Goal: Check status: Check status

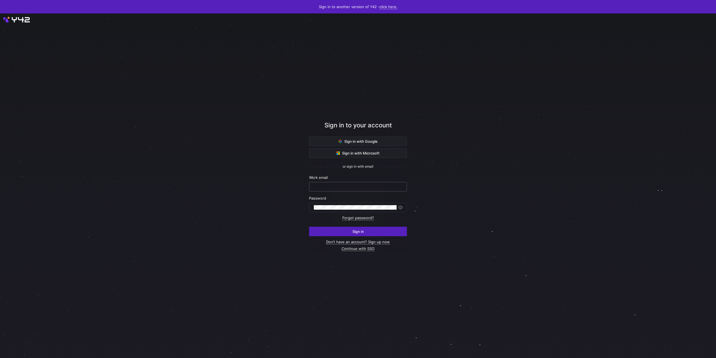
click at [317, 187] on input "text" at bounding box center [358, 186] width 88 height 4
type input "[PERSON_NAME][EMAIL_ADDRESS][DOMAIN_NAME]"
click at [309, 226] on button "Sign in" at bounding box center [358, 231] width 98 height 10
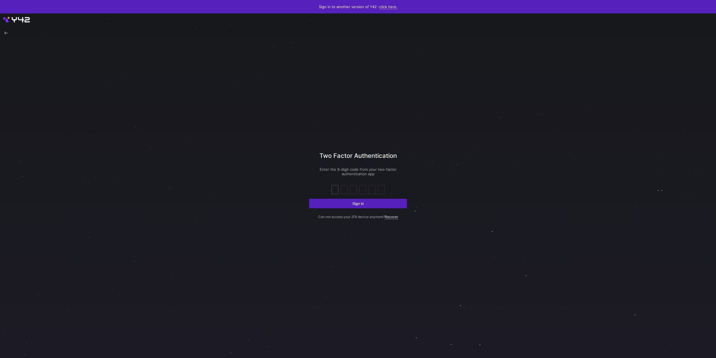
click at [335, 189] on input "text" at bounding box center [335, 189] width 4 height 7
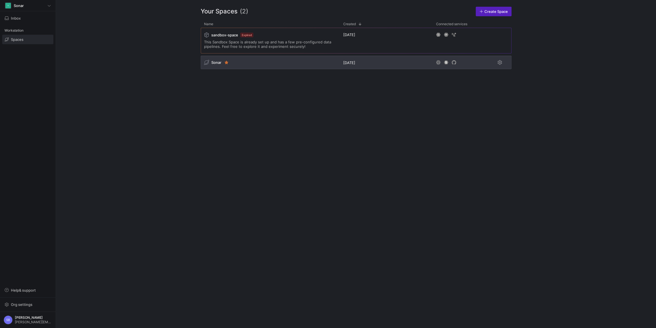
click at [216, 61] on span "Sonar" at bounding box center [216, 62] width 10 height 4
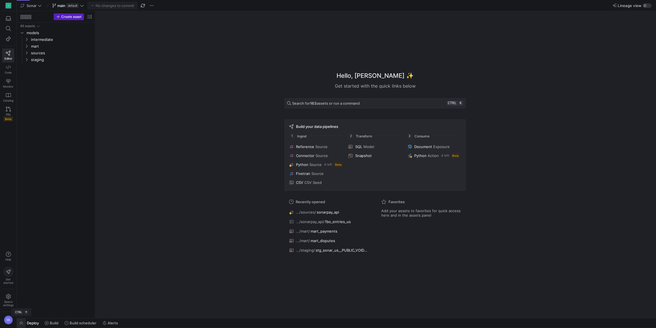
click at [23, 321] on span "button" at bounding box center [21, 323] width 9 height 10
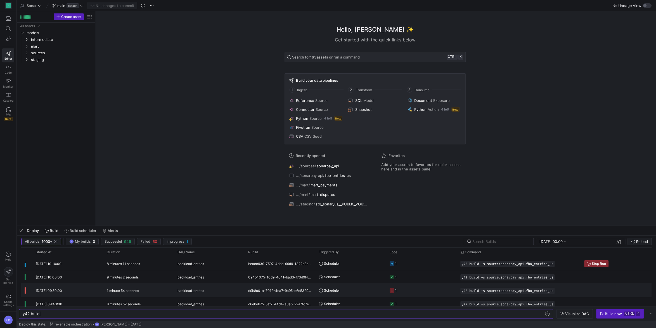
click at [173, 293] on div "1 minute 54 seconds" at bounding box center [138, 290] width 71 height 13
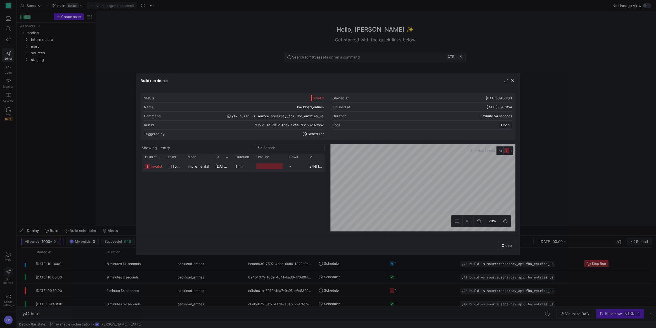
click at [237, 165] on y42-duration "1 minute 51 seconds" at bounding box center [254, 166] width 36 height 4
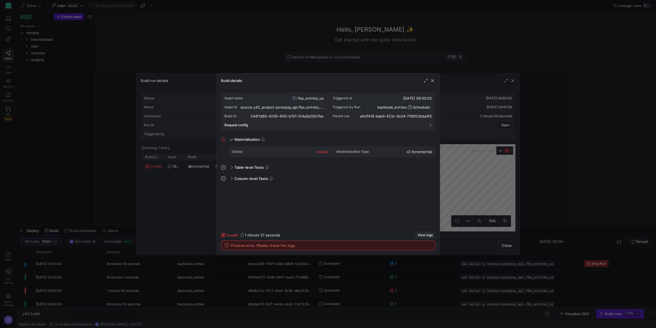
click at [422, 233] on span "View logs" at bounding box center [425, 235] width 15 height 4
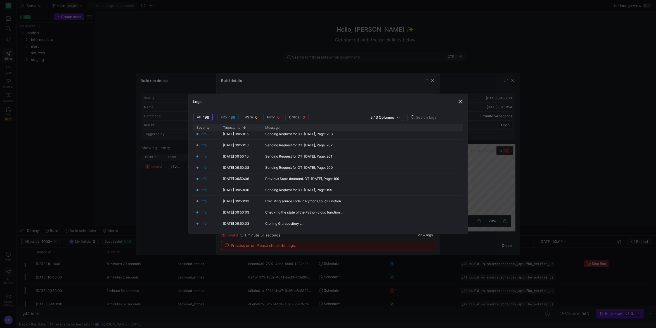
click at [460, 101] on span "button" at bounding box center [461, 102] width 6 height 6
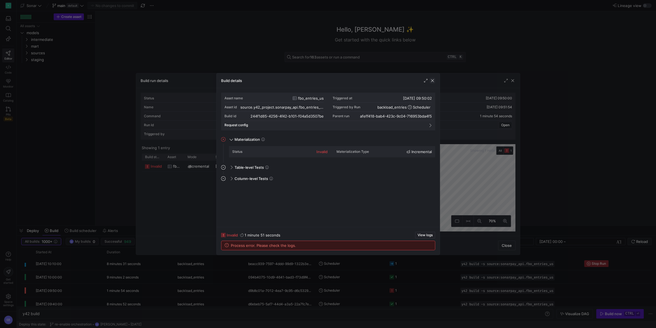
click at [433, 82] on span "button" at bounding box center [433, 81] width 6 height 6
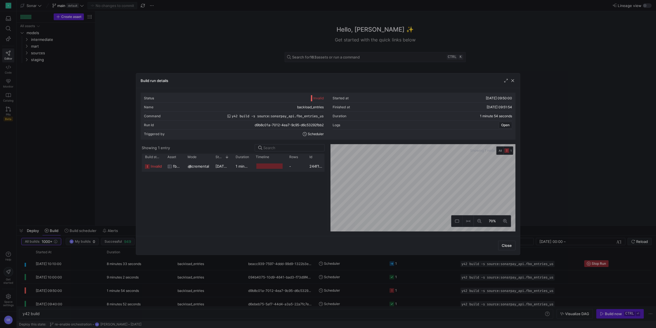
click at [225, 167] on span "11/09/25, 09:50:02" at bounding box center [230, 166] width 29 height 4
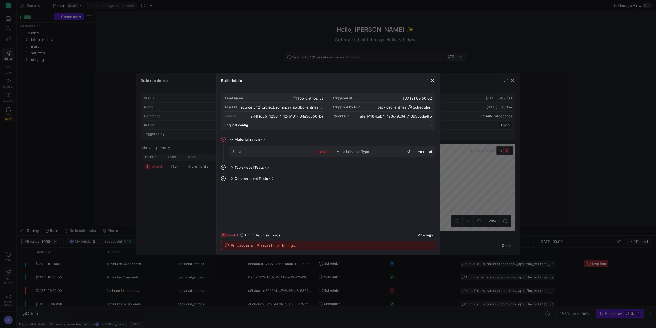
click at [282, 151] on div "Status invalid" at bounding box center [279, 151] width 95 height 9
click at [224, 245] on div "Process error. Please check the logs." at bounding box center [328, 245] width 214 height 9
click at [428, 239] on y42-job-details-dialog-footer "invalid 1 minute 51 seconds View logs Process error. Please check the logs." at bounding box center [328, 241] width 214 height 18
click at [426, 236] on span "View logs" at bounding box center [425, 235] width 15 height 4
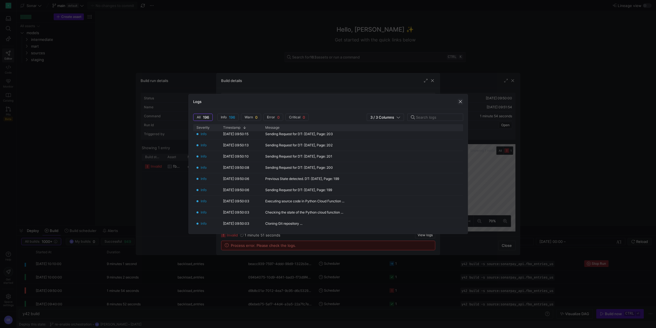
click at [461, 101] on span "button" at bounding box center [461, 102] width 6 height 6
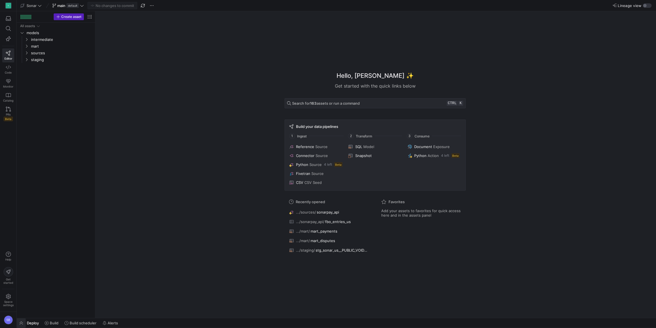
click at [26, 322] on span "button" at bounding box center [21, 323] width 9 height 10
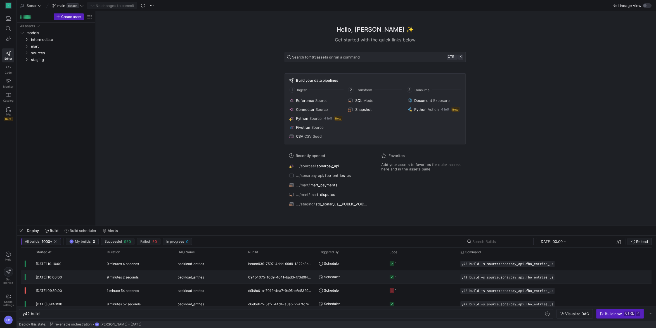
click at [127, 278] on y42-duration "9 minutes 2 seconds" at bounding box center [123, 277] width 32 height 4
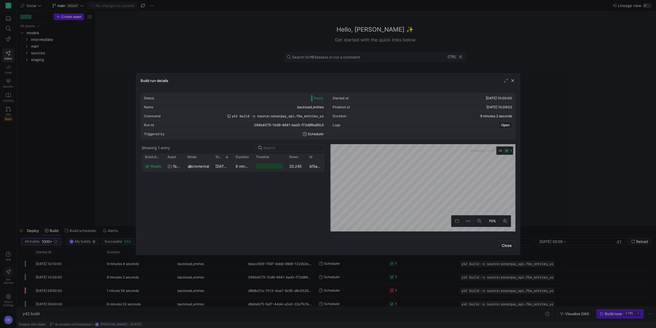
click at [240, 168] on y42-duration "8 minutes 58 seconds" at bounding box center [255, 166] width 39 height 4
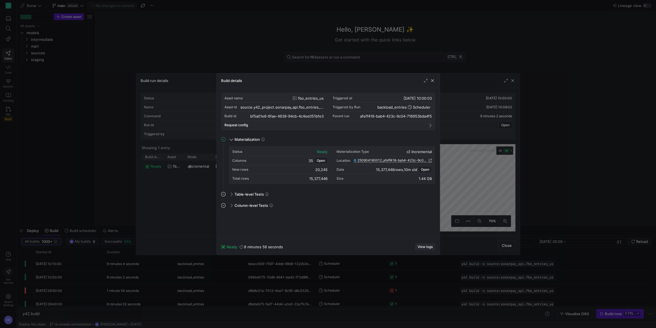
click at [424, 246] on span "View logs" at bounding box center [425, 247] width 15 height 4
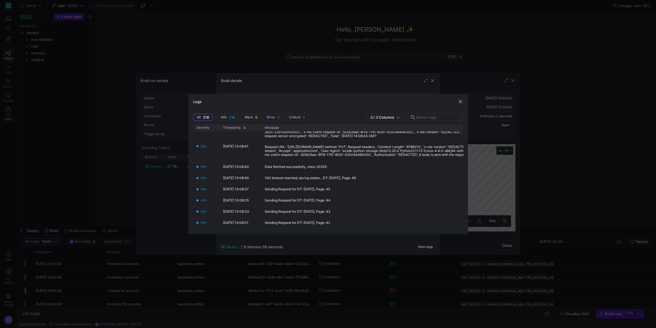
click at [461, 101] on span "button" at bounding box center [461, 102] width 6 height 6
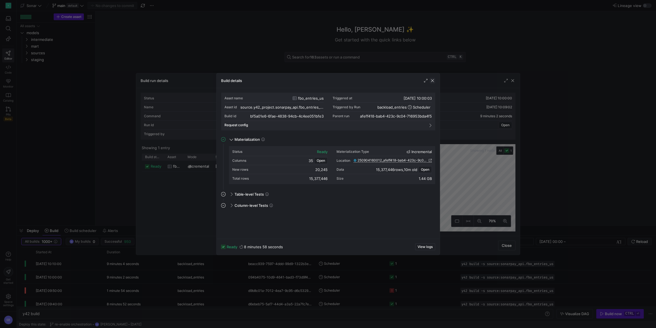
click at [434, 82] on span "button" at bounding box center [433, 81] width 6 height 6
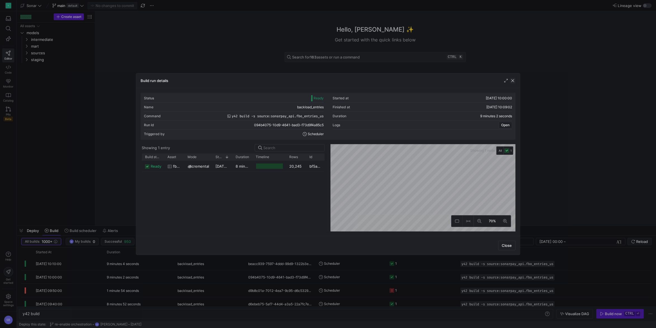
click at [513, 79] on span "button" at bounding box center [513, 81] width 6 height 6
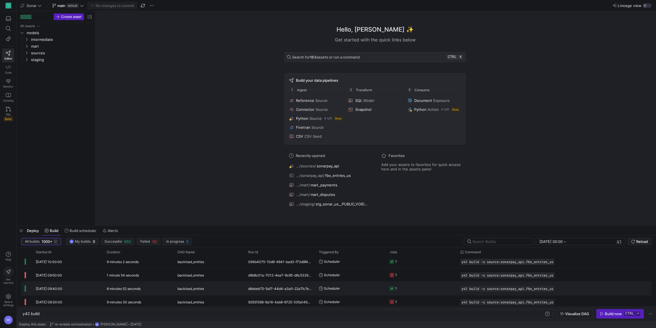
scroll to position [24, 0]
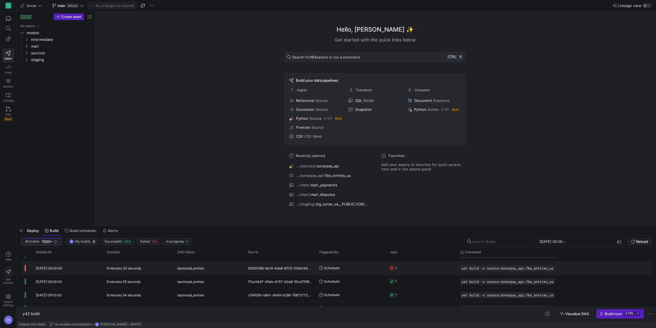
click at [146, 272] on div "9 minutes 30 seconds" at bounding box center [138, 267] width 71 height 13
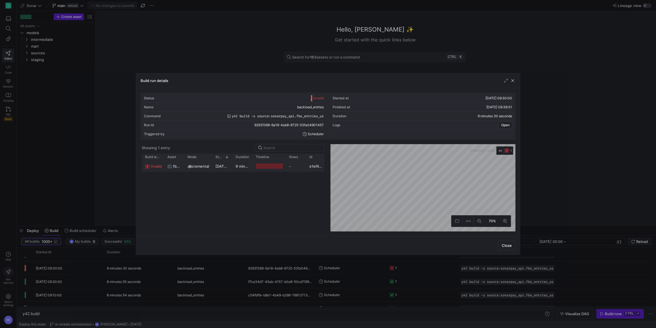
click at [247, 167] on y42-duration "9 minutes 27 seconds" at bounding box center [255, 166] width 39 height 4
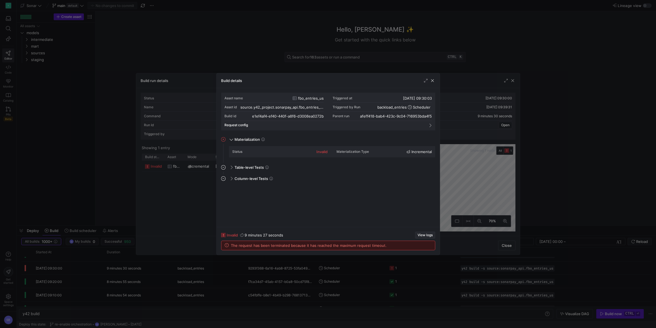
click at [422, 234] on span "View logs" at bounding box center [425, 235] width 15 height 4
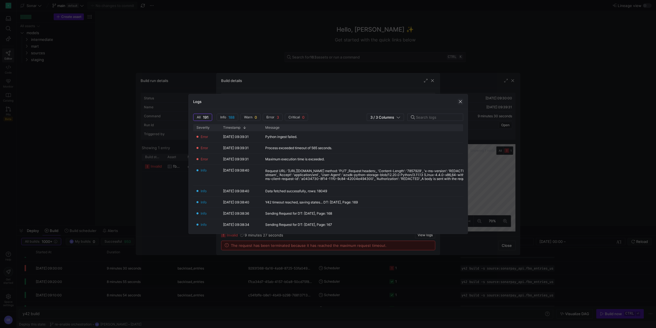
click at [461, 100] on span "button" at bounding box center [461, 102] width 6 height 6
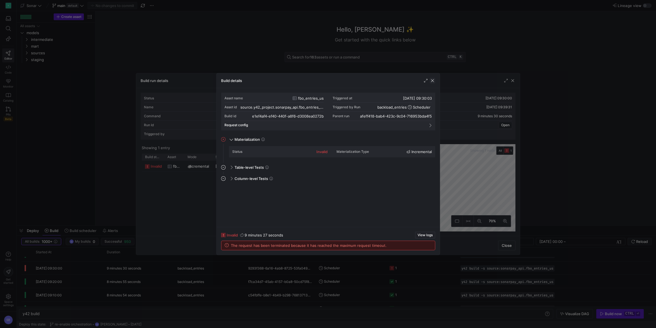
click at [433, 81] on span "button" at bounding box center [433, 81] width 6 height 6
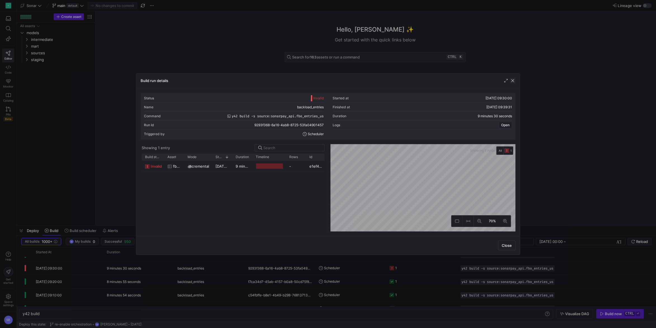
click at [514, 80] on span "button" at bounding box center [513, 81] width 6 height 6
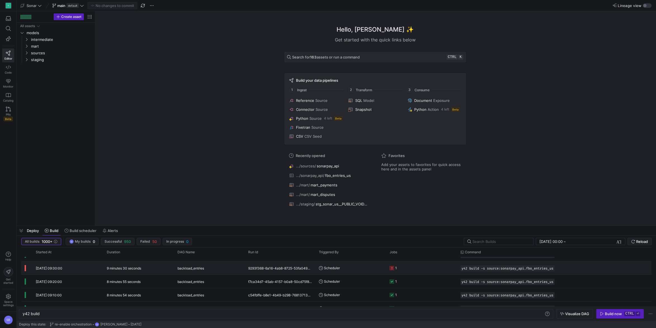
click at [167, 269] on div "9 minutes 30 seconds" at bounding box center [138, 267] width 71 height 13
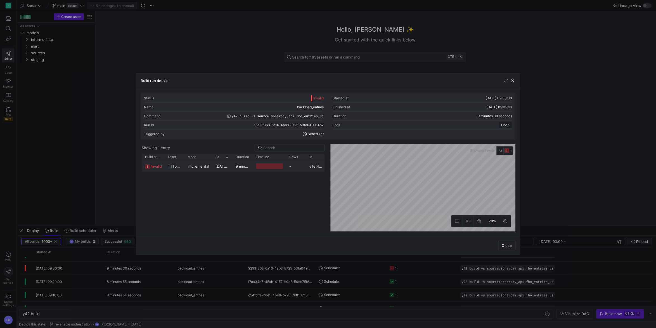
click at [247, 169] on div "9 minutes 27 seconds" at bounding box center [242, 165] width 20 height 11
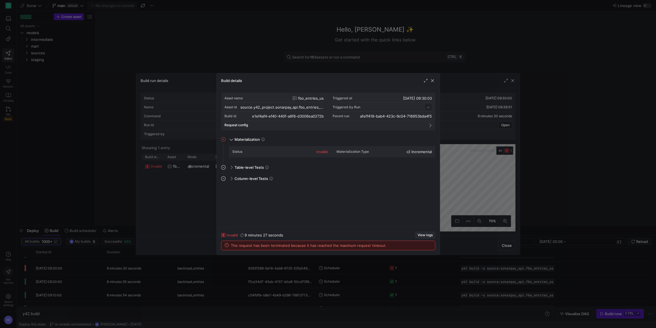
click at [422, 234] on span "View logs" at bounding box center [425, 235] width 15 height 4
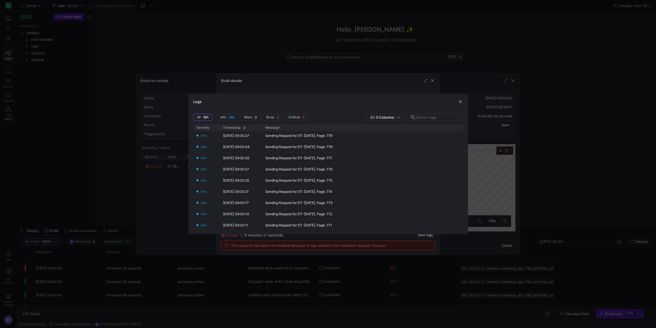
scroll to position [2048, 0]
click at [460, 100] on span "button" at bounding box center [461, 102] width 6 height 6
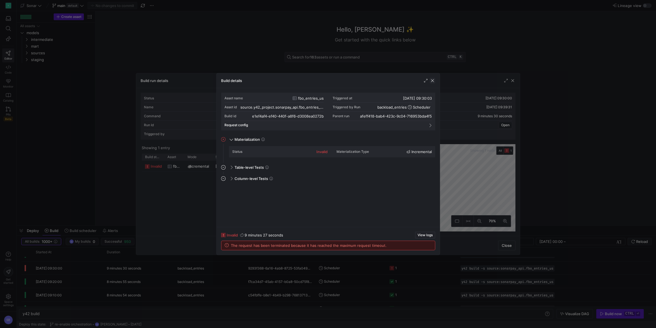
click at [435, 81] on span "button" at bounding box center [433, 81] width 6 height 6
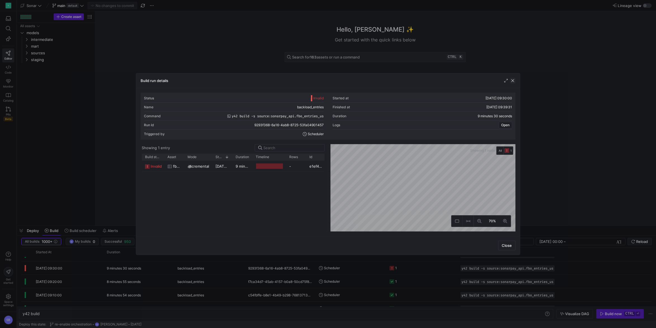
click at [513, 82] on span "button" at bounding box center [513, 81] width 6 height 6
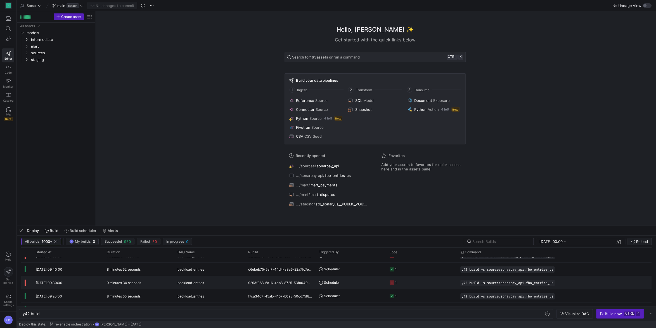
scroll to position [25, 0]
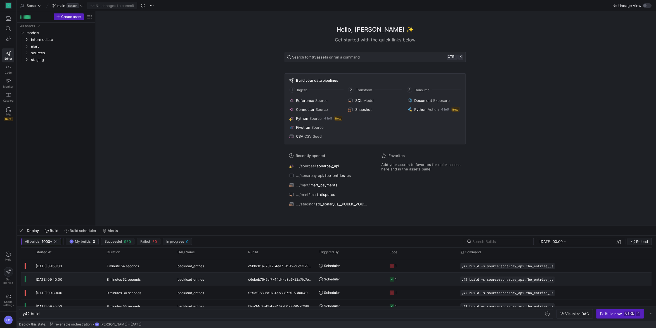
click at [154, 282] on div "8 minutes 52 seconds" at bounding box center [138, 278] width 71 height 13
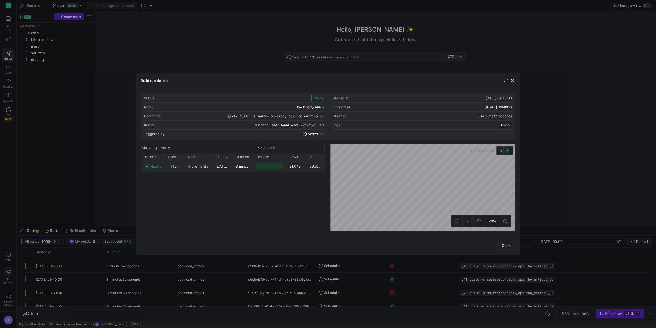
click at [230, 168] on span "11/09/25, 09:40:02" at bounding box center [230, 166] width 29 height 4
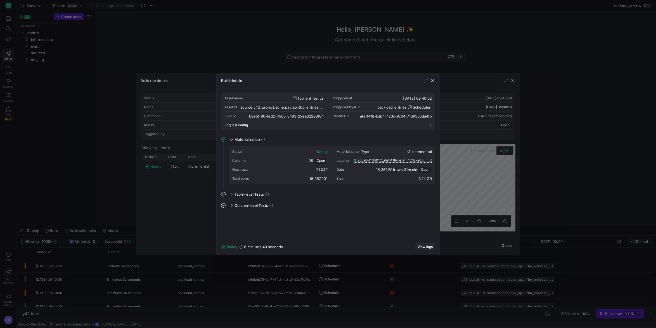
click at [420, 249] on span "button" at bounding box center [426, 247] width 20 height 6
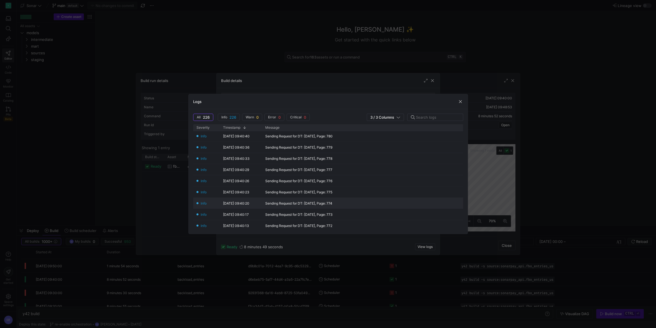
scroll to position [2333, 0]
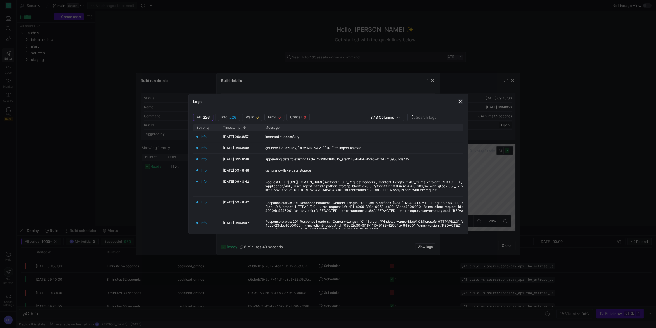
click at [461, 102] on span "button" at bounding box center [461, 102] width 6 height 6
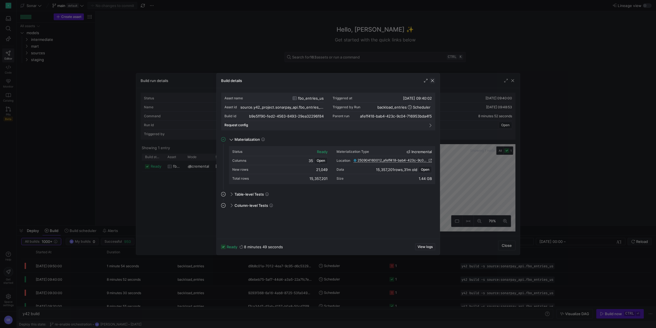
click at [435, 82] on span "button" at bounding box center [433, 81] width 6 height 6
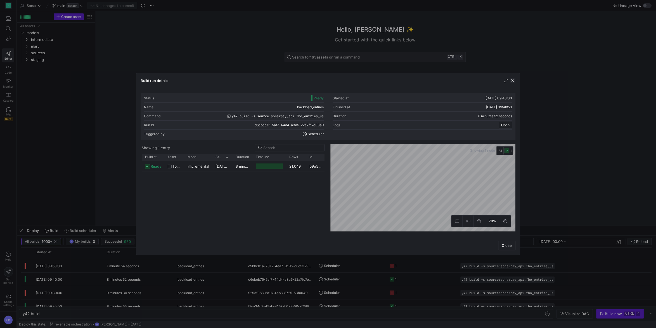
click at [513, 79] on span "button" at bounding box center [513, 81] width 6 height 6
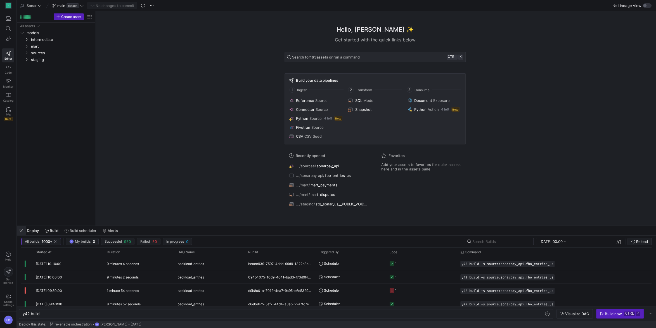
click at [22, 229] on span "button" at bounding box center [21, 231] width 9 height 10
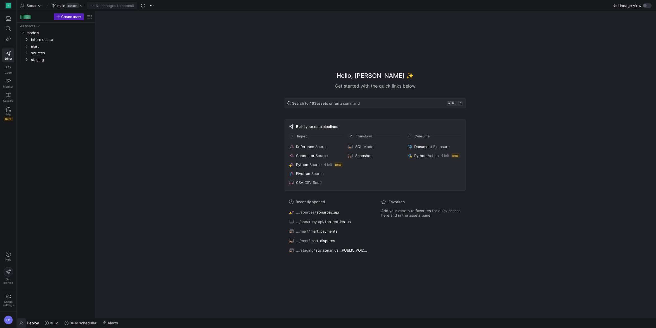
click at [23, 322] on span "button" at bounding box center [21, 323] width 9 height 10
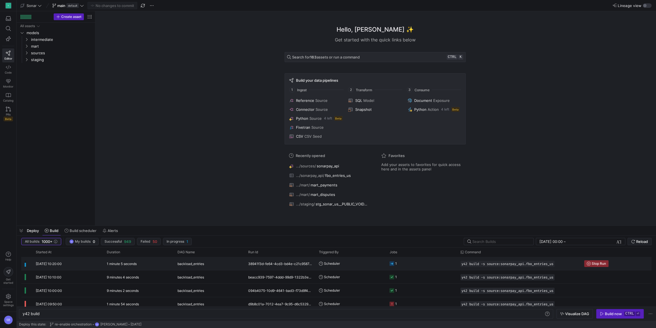
click at [102, 264] on div "11/09/25, 10:20:00" at bounding box center [67, 263] width 71 height 13
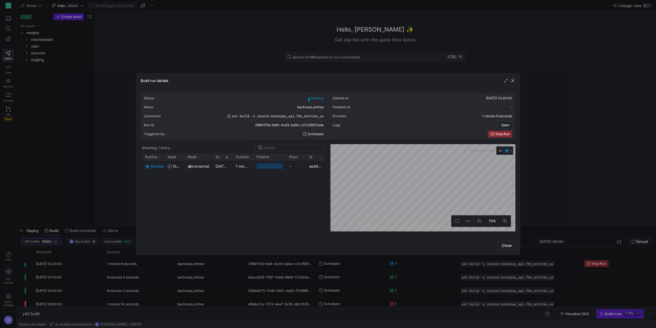
click at [512, 83] on span "button" at bounding box center [513, 81] width 6 height 6
